Goal: Task Accomplishment & Management: Complete application form

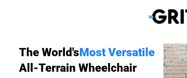
select select "US"
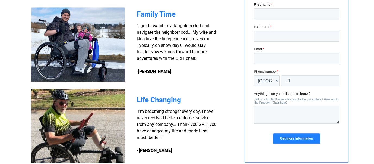
scroll to position [441, 0]
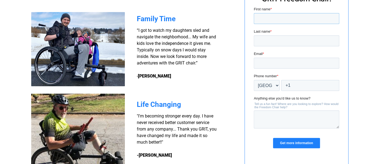
click at [187, 18] on input "First name *" at bounding box center [297, 18] width 86 height 11
type input "Marilyn"
click at [187, 39] on input "Last name *" at bounding box center [297, 40] width 86 height 11
type input "Clare"
click at [187, 62] on input "Email *" at bounding box center [297, 63] width 86 height 11
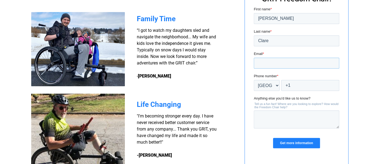
type input "clareyoga42@yahoo.com"
click at [187, 77] on select "* Afghanistan (‫افغانستان‬‎) Albania (Shqipëri) Algeria (‫الجزائر‬‎) American S…" at bounding box center [267, 85] width 26 height 11
click at [187, 77] on input "+1" at bounding box center [310, 85] width 58 height 11
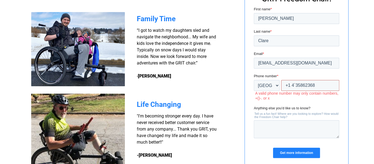
click at [187, 77] on input "+1 4`35862368" at bounding box center [310, 85] width 58 height 11
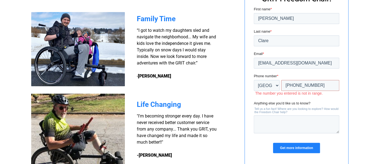
click at [187, 77] on div "Anything else you'd like us to know? Tell us a fun fact! Where are you looking …" at bounding box center [297, 117] width 86 height 33
click at [187, 77] on label "Anything else you'd like us to know?" at bounding box center [297, 103] width 86 height 5
click at [187, 77] on textarea "Anything else you'd like us to know?" at bounding box center [297, 124] width 86 height 18
click at [187, 77] on label "Anything else you'd like us to know?" at bounding box center [297, 103] width 86 height 5
click at [187, 77] on textarea "Anything else you'd like us to know?" at bounding box center [297, 124] width 86 height 18
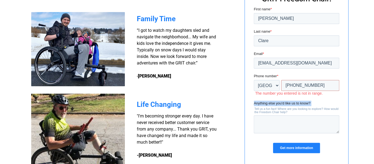
click at [187, 77] on label "Anything else you'd like us to know?" at bounding box center [297, 103] width 86 height 5
click at [187, 77] on textarea "Anything else you'd like us to know?" at bounding box center [297, 124] width 86 height 18
click at [187, 77] on label "Anything else you'd like us to know?" at bounding box center [297, 103] width 86 height 5
click at [187, 77] on textarea "Anything else you'd like us to know?" at bounding box center [297, 124] width 86 height 18
drag, startPoint x: 303, startPoint y: 91, endPoint x: 330, endPoint y: 93, distance: 27.3
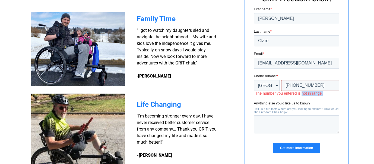
click at [187, 77] on label "The number you entered is not in range." at bounding box center [297, 93] width 84 height 5
drag, startPoint x: 330, startPoint y: 93, endPoint x: 500, endPoint y: 74, distance: 171.7
click at [187, 67] on html "First name * Marilyn Last name * Clare Email * clareyoga42@yahoo.com Phone numb…" at bounding box center [297, 85] width 86 height 156
drag, startPoint x: 65, startPoint y: 134, endPoint x: 356, endPoint y: 74, distance: 296.9
click at [187, 74] on div at bounding box center [187, 71] width 345 height 226
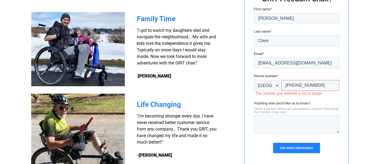
drag, startPoint x: 309, startPoint y: 86, endPoint x: 477, endPoint y: 83, distance: 168.5
click at [187, 77] on html "First name * Marilyn Last name * Clare Email * clareyoga42@yahoo.com Phone numb…" at bounding box center [297, 85] width 86 height 156
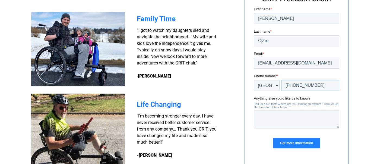
type input "+1 4135862368"
click at [187, 77] on textarea "Anything else you'd like us to know?" at bounding box center [297, 119] width 86 height 18
type textarea "beach"
click at [187, 77] on input "Get more information" at bounding box center [296, 143] width 47 height 10
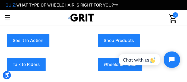
scroll to position [82, 0]
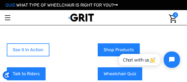
click at [43, 49] on link "See It In Action" at bounding box center [28, 49] width 43 height 13
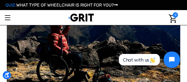
scroll to position [163, 0]
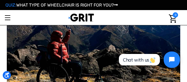
click at [79, 58] on img at bounding box center [94, 55] width 174 height 116
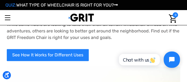
scroll to position [516, 0]
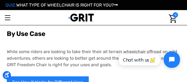
click at [154, 42] on div "While some riders are looking to take their their all terrain wheelchair offroa…" at bounding box center [94, 55] width 174 height 30
click at [152, 70] on html "Chat with us" at bounding box center [149, 60] width 72 height 26
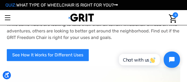
scroll to position [571, 0]
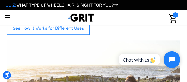
click at [38, 29] on link "See How It Works for Different Uses" at bounding box center [48, 28] width 83 height 13
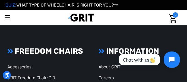
scroll to position [1087, 0]
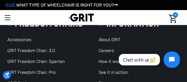
click at [176, 15] on span "0" at bounding box center [175, 14] width 5 height 5
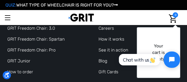
scroll to position [1114, 0]
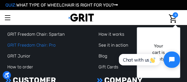
click at [51, 46] on link "GRIT Freedom Chair: Pro" at bounding box center [31, 44] width 48 height 5
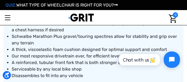
scroll to position [462, 0]
